Goal: Task Accomplishment & Management: Complete application form

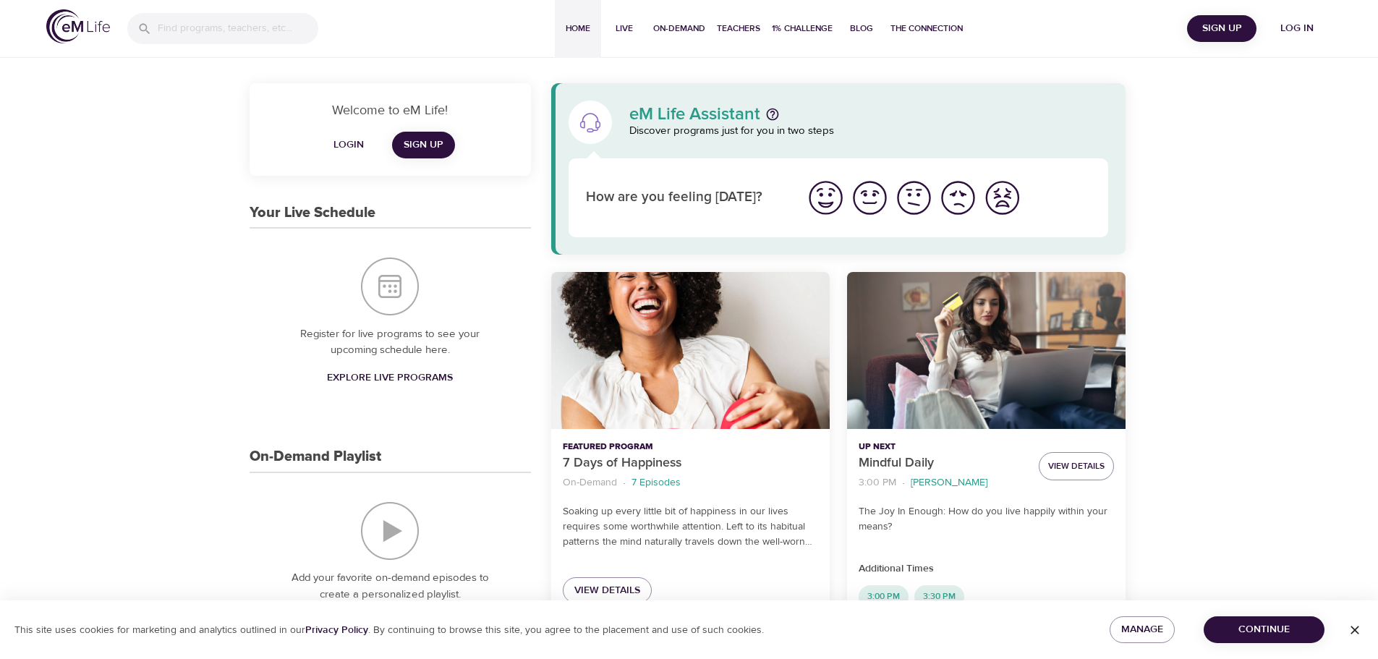
click at [354, 147] on span "Login" at bounding box center [348, 145] width 35 height 18
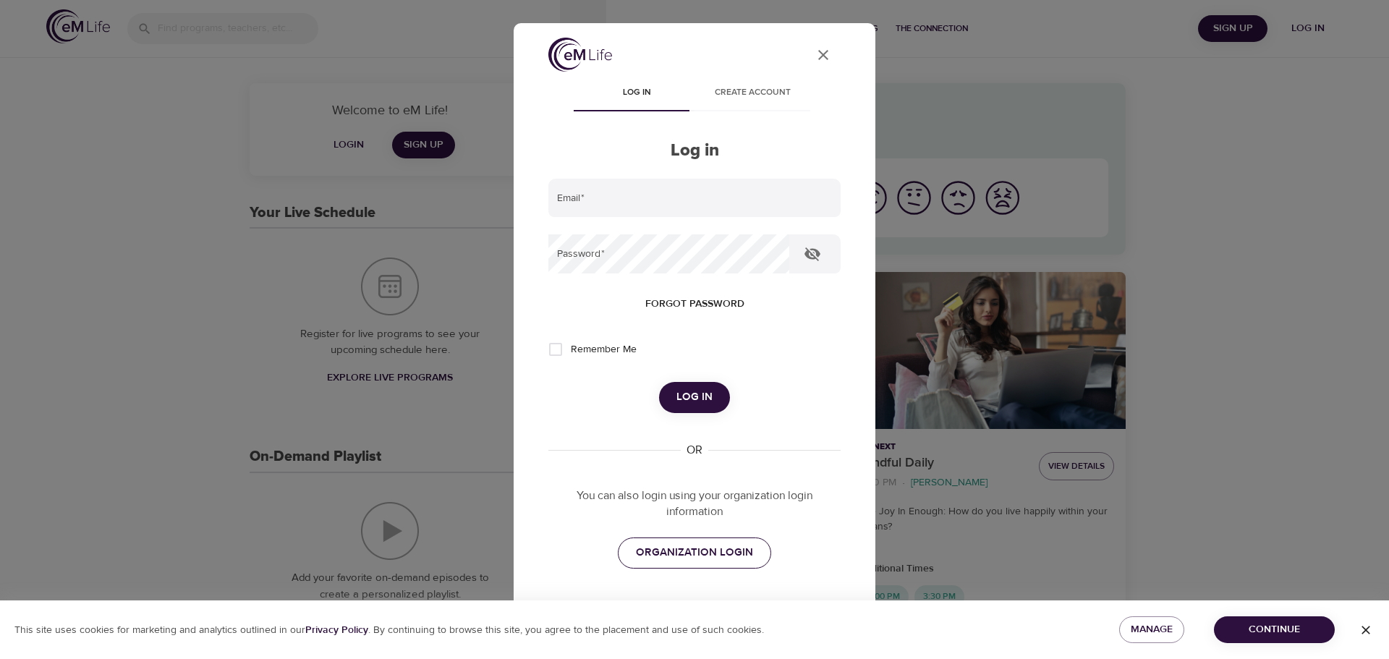
click at [721, 552] on span "ORGANIZATION LOGIN" at bounding box center [694, 552] width 117 height 19
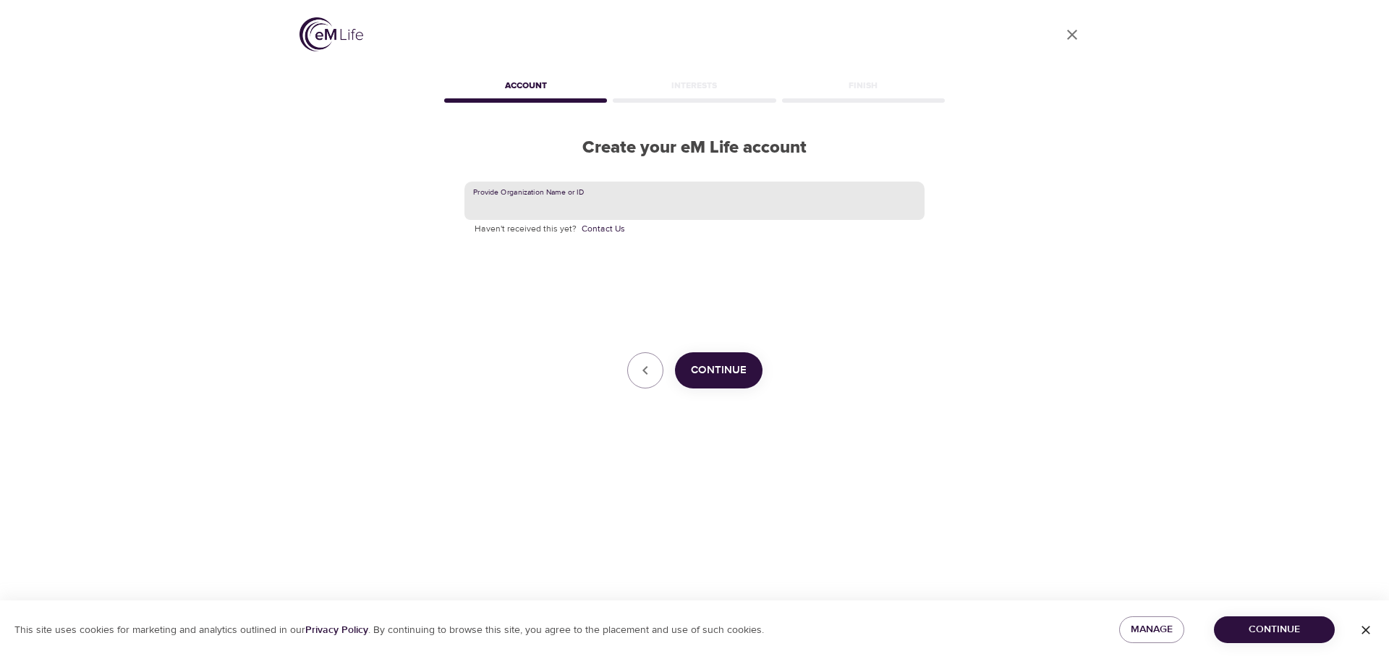
click at [566, 200] on input "text" at bounding box center [694, 201] width 460 height 39
